Goal: Task Accomplishment & Management: Complete application form

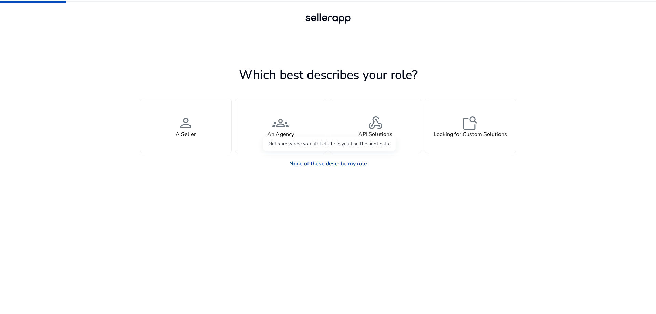
click at [343, 165] on link "None of these describe my role" at bounding box center [328, 164] width 88 height 14
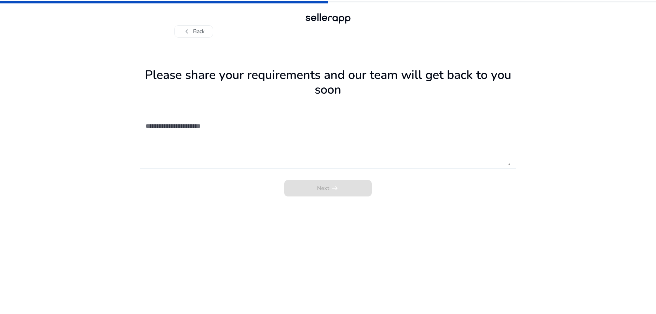
click at [229, 146] on textarea at bounding box center [328, 141] width 365 height 49
click at [189, 25] on div "chevron_left Back" at bounding box center [327, 25] width 307 height 26
click at [189, 29] on span "chevron_left" at bounding box center [187, 31] width 8 height 8
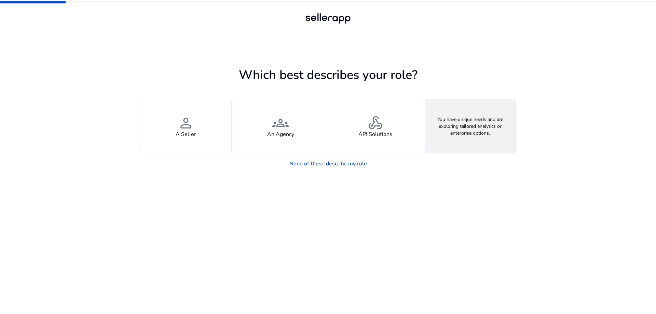
click at [458, 111] on div "feature_search Looking for Custom Solutions" at bounding box center [470, 126] width 91 height 54
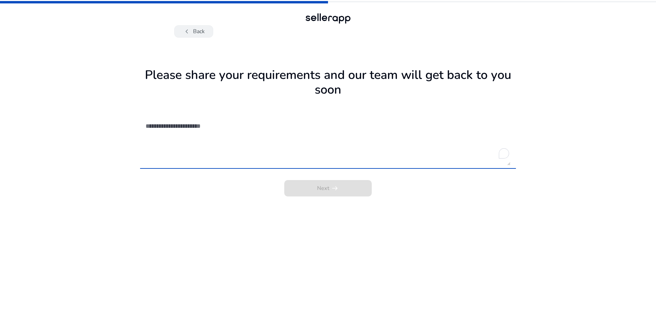
click at [180, 25] on button "chevron_left Back" at bounding box center [193, 31] width 39 height 12
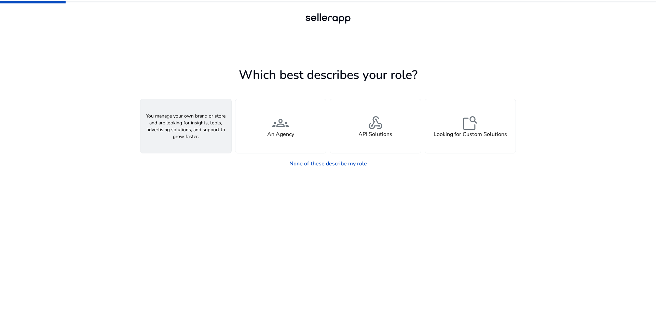
click at [209, 140] on div "person A Seller" at bounding box center [185, 126] width 91 height 54
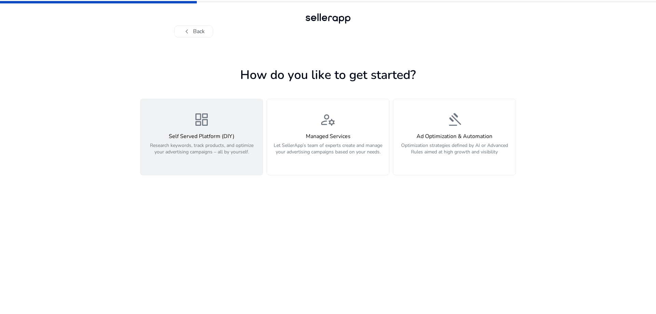
click at [240, 159] on p "Research keywords, track products, and optimize your advertising campaigns – al…" at bounding box center [202, 152] width 114 height 20
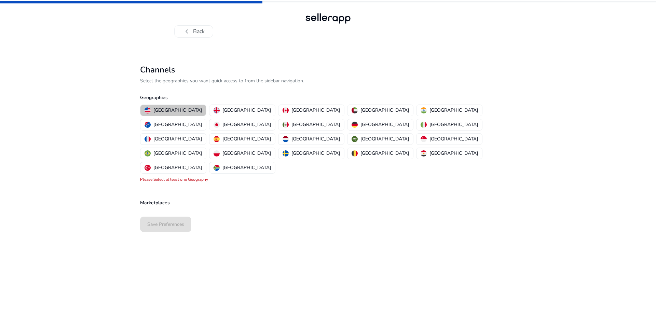
click at [177, 110] on p "[GEOGRAPHIC_DATA]" at bounding box center [177, 110] width 49 height 7
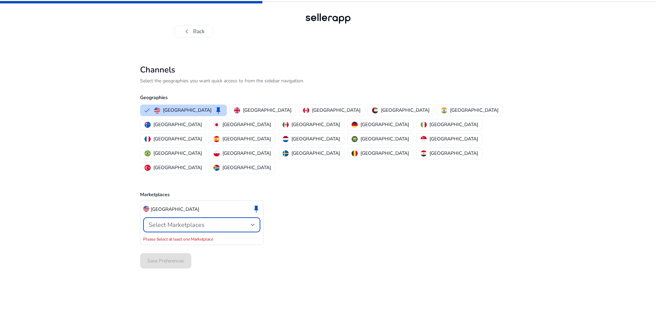
click at [203, 221] on span "Select Marketplaces" at bounding box center [177, 225] width 56 height 8
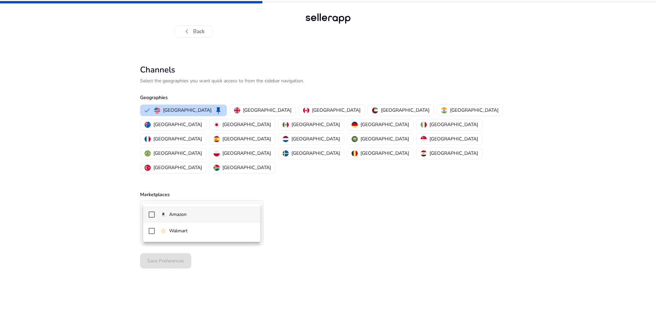
click at [196, 213] on span "Amazon" at bounding box center [207, 215] width 95 height 8
click at [319, 177] on div at bounding box center [328, 157] width 656 height 314
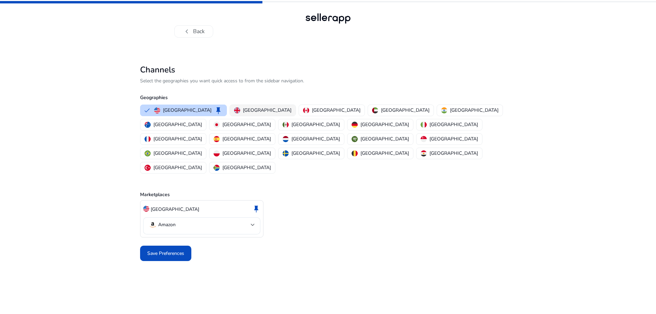
click at [252, 112] on p "[GEOGRAPHIC_DATA]" at bounding box center [267, 110] width 49 height 7
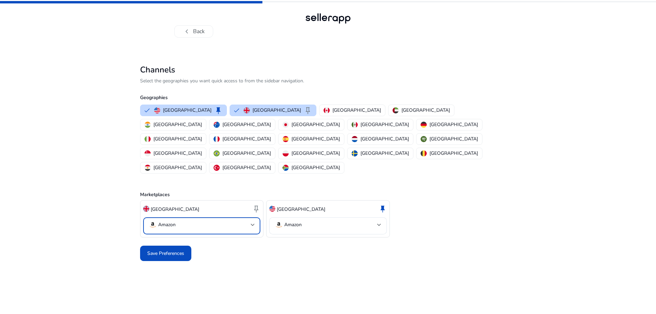
click at [222, 221] on mat-select-trigger "Amazon" at bounding box center [200, 225] width 102 height 8
click at [300, 109] on div at bounding box center [328, 157] width 656 height 314
click at [332, 110] on p "[GEOGRAPHIC_DATA]" at bounding box center [356, 110] width 49 height 7
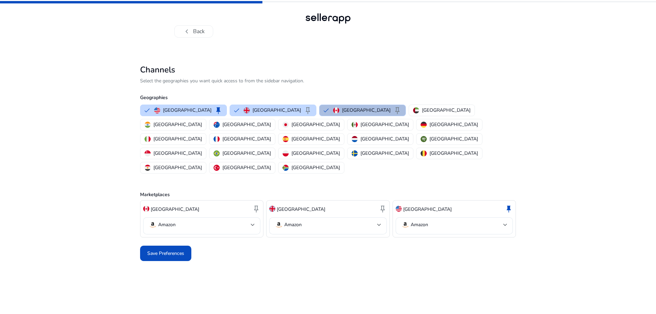
click at [319, 106] on button "Canada keep" at bounding box center [362, 110] width 86 height 11
click at [252, 107] on p "[GEOGRAPHIC_DATA]" at bounding box center [276, 110] width 49 height 7
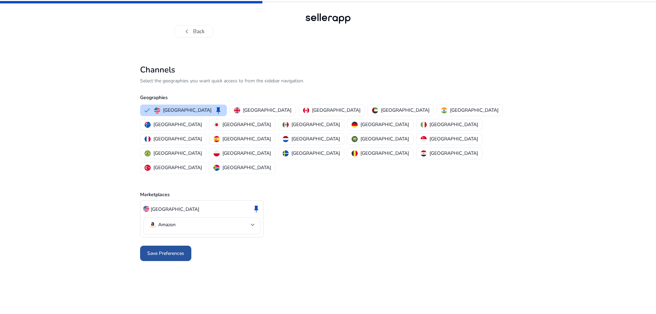
click at [164, 250] on span "Save Preferences" at bounding box center [165, 253] width 37 height 7
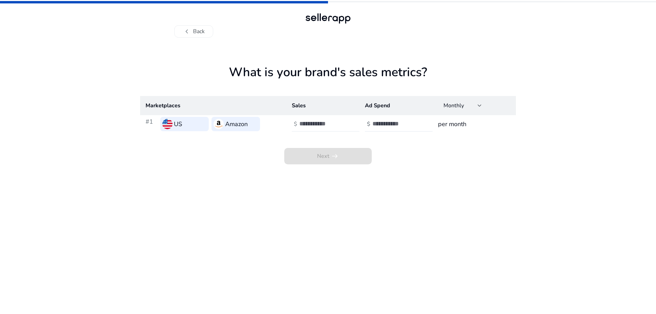
click at [334, 126] on input "number" at bounding box center [322, 124] width 46 height 8
click at [379, 123] on input "number" at bounding box center [395, 124] width 46 height 8
click at [334, 157] on span "Next arrow_right_alt" at bounding box center [327, 156] width 87 height 16
click at [327, 134] on div "Next arrow_right_alt" at bounding box center [328, 148] width 376 height 31
click at [330, 125] on input "number" at bounding box center [322, 124] width 46 height 8
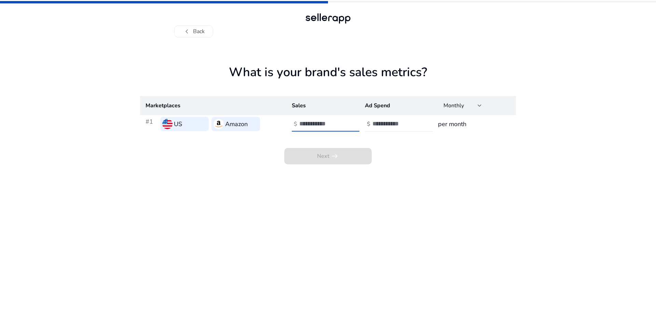
drag, startPoint x: 321, startPoint y: 124, endPoint x: 283, endPoint y: 121, distance: 38.4
click at [290, 123] on td "$ *****" at bounding box center [322, 124] width 73 height 18
type input "*******"
click at [383, 140] on div "Next arrow_right_alt" at bounding box center [328, 148] width 376 height 31
click at [388, 121] on input "number" at bounding box center [395, 124] width 46 height 8
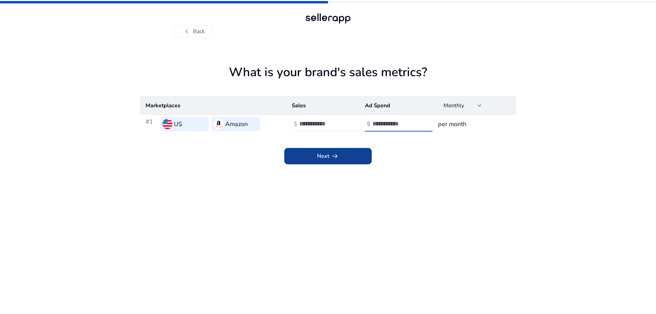
type input "*****"
click at [362, 157] on span at bounding box center [327, 156] width 87 height 16
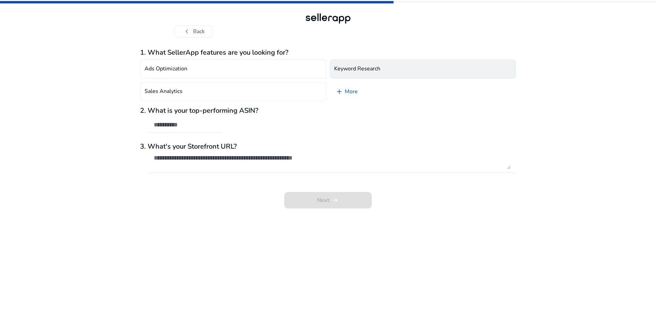
click at [374, 72] on h4 "Keyword Research" at bounding box center [357, 69] width 46 height 6
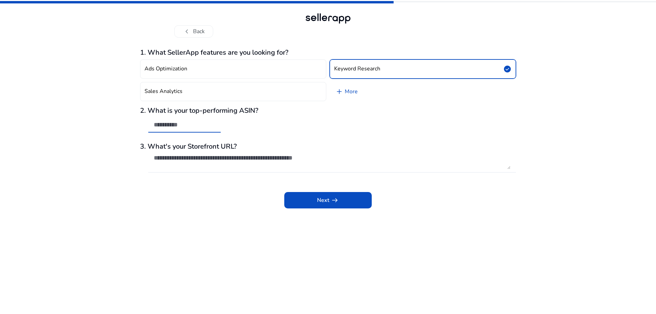
click at [206, 124] on input "text" at bounding box center [184, 125] width 61 height 8
click at [231, 123] on div "2. What is your top-performing ASIN?" at bounding box center [328, 123] width 376 height 33
click at [327, 200] on span "Next arrow_right_alt" at bounding box center [328, 200] width 22 height 8
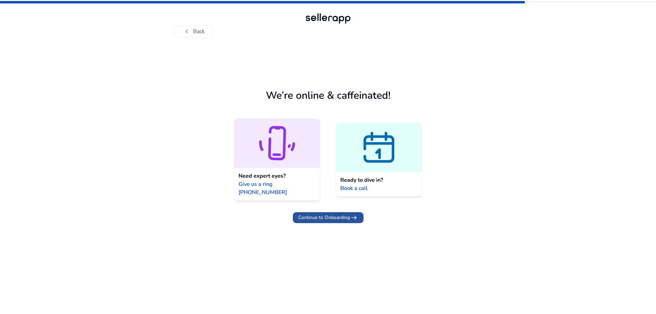
click at [324, 214] on span "Continue to Onboarding" at bounding box center [324, 217] width 52 height 7
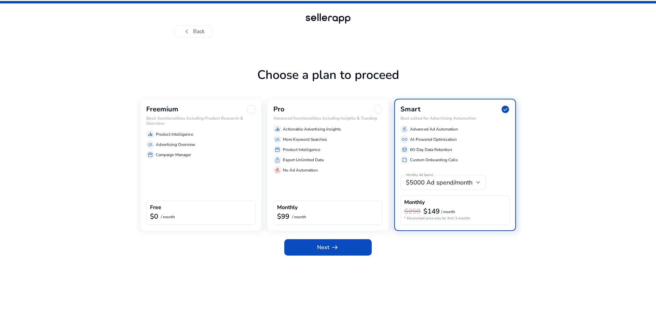
click at [232, 154] on div "storefront Campaign Manager" at bounding box center [200, 155] width 109 height 8
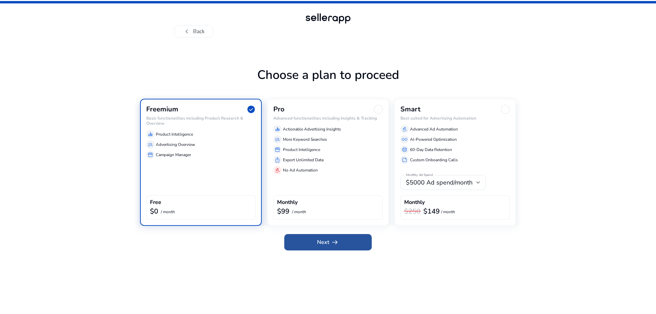
click at [326, 244] on span "Next arrow_right_alt" at bounding box center [328, 242] width 22 height 8
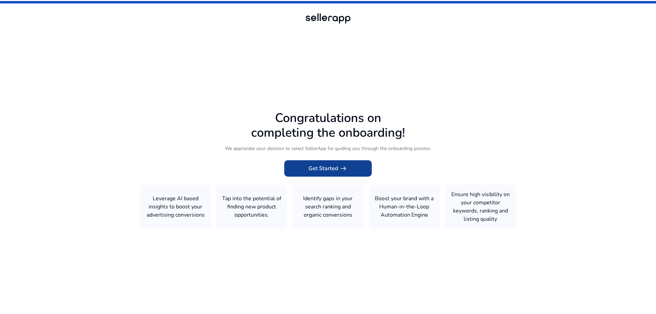
click at [338, 167] on app-icon "arrow_right_alt" at bounding box center [343, 168] width 10 height 8
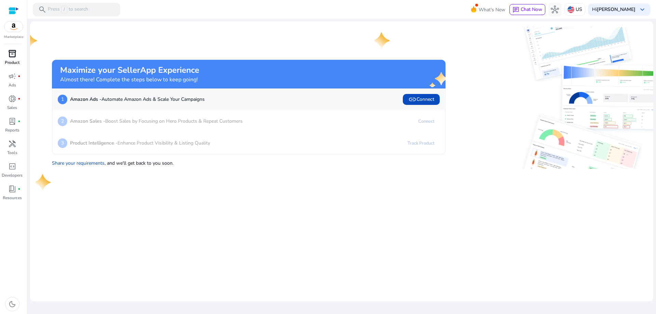
click at [17, 61] on p "Product" at bounding box center [12, 62] width 15 height 6
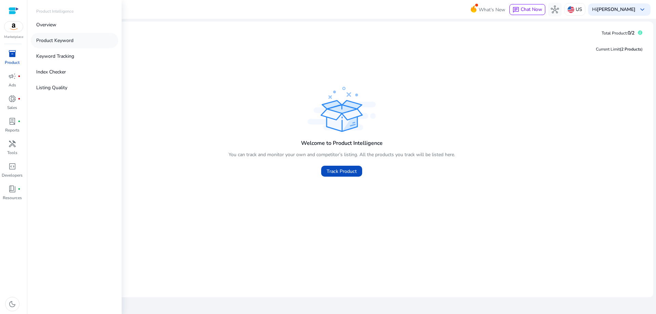
click at [65, 44] on link "Product Keyword" at bounding box center [74, 40] width 87 height 15
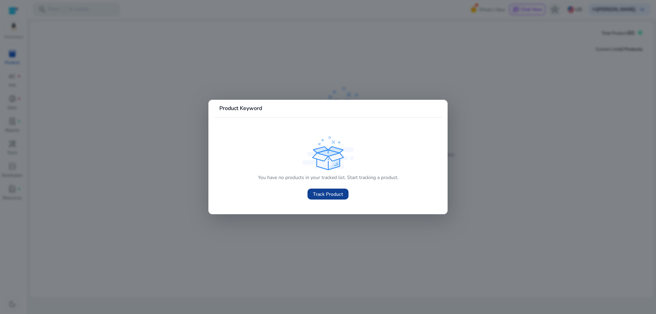
click at [342, 194] on span "Track Product" at bounding box center [328, 194] width 30 height 7
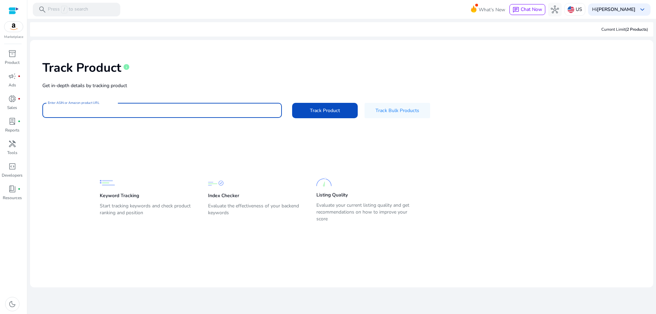
click at [152, 109] on input "Enter ASIN or Amazon product URL" at bounding box center [162, 111] width 229 height 8
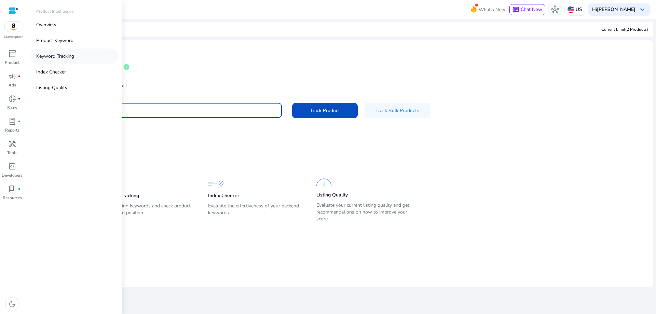
click at [63, 57] on p "Keyword Tracking" at bounding box center [55, 56] width 38 height 7
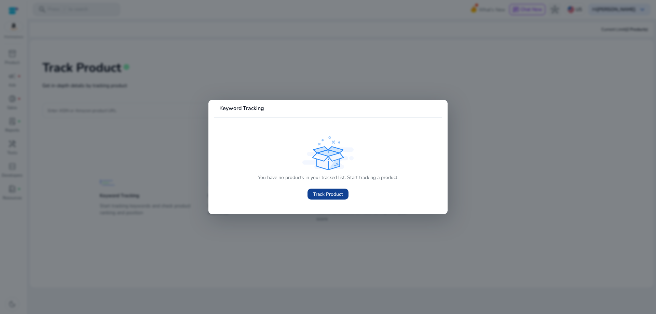
click at [321, 198] on span at bounding box center [327, 194] width 41 height 16
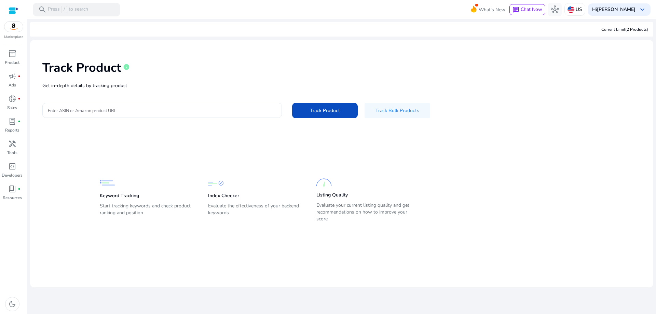
click at [149, 109] on input "Enter ASIN or Amazon product URL" at bounding box center [162, 111] width 229 height 8
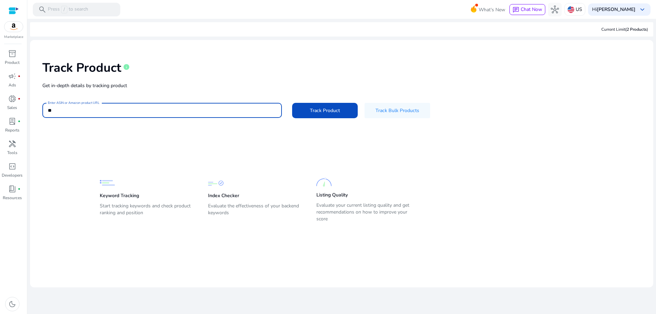
type input "*"
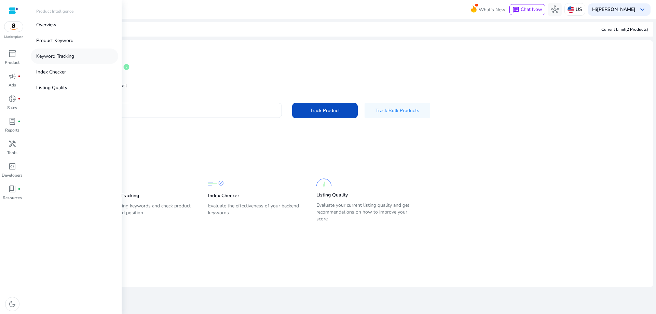
click at [59, 54] on p "Keyword Tracking" at bounding box center [55, 56] width 38 height 7
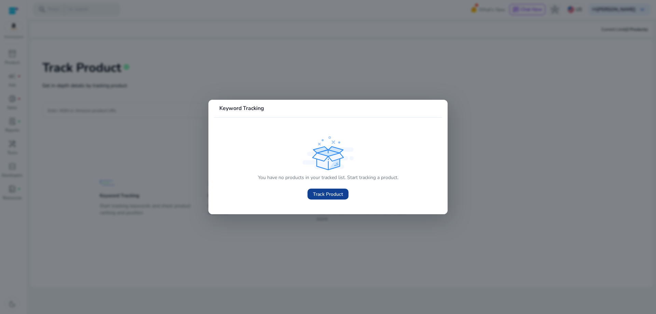
click at [331, 196] on span "Track Product" at bounding box center [328, 194] width 30 height 7
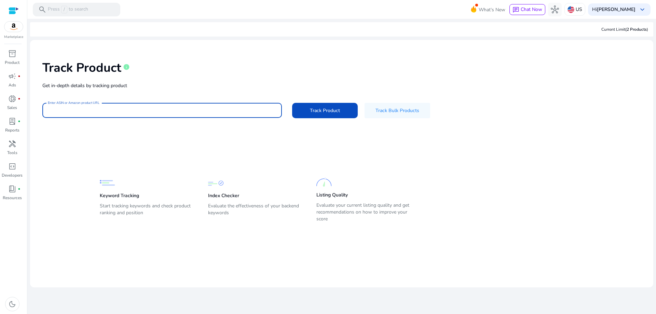
click at [151, 107] on input "Enter ASIN or Amazon product URL" at bounding box center [162, 111] width 229 height 8
type input "**********"
click at [292, 103] on button "Track Product" at bounding box center [325, 110] width 66 height 15
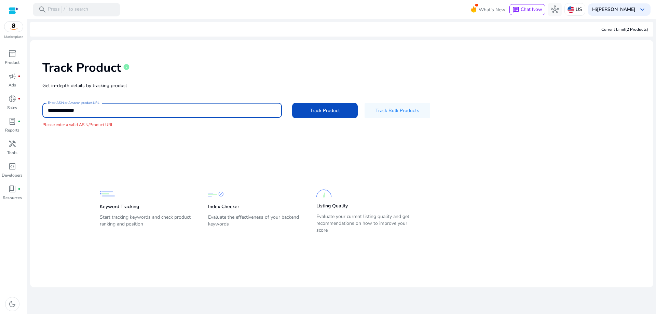
drag, startPoint x: 100, startPoint y: 111, endPoint x: -2, endPoint y: 113, distance: 101.5
click at [0, 113] on html "**********" at bounding box center [328, 157] width 656 height 314
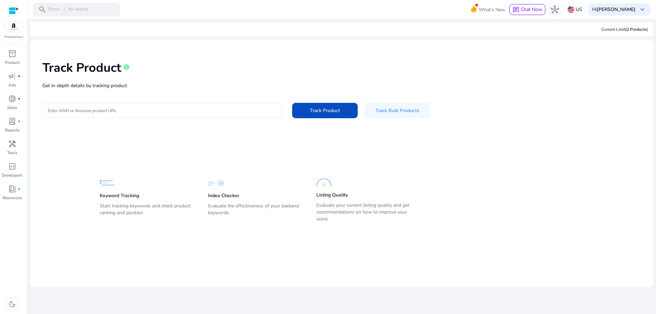
click at [163, 167] on div "Keyword Tracking Start tracking keywords and check product ranking and position…" at bounding box center [337, 195] width 474 height 58
click at [489, 165] on app-static-section-before-action "Keyword Tracking Start tracking keywords and check product ranking and position…" at bounding box center [337, 186] width 474 height 75
